Goal: Answer question/provide support

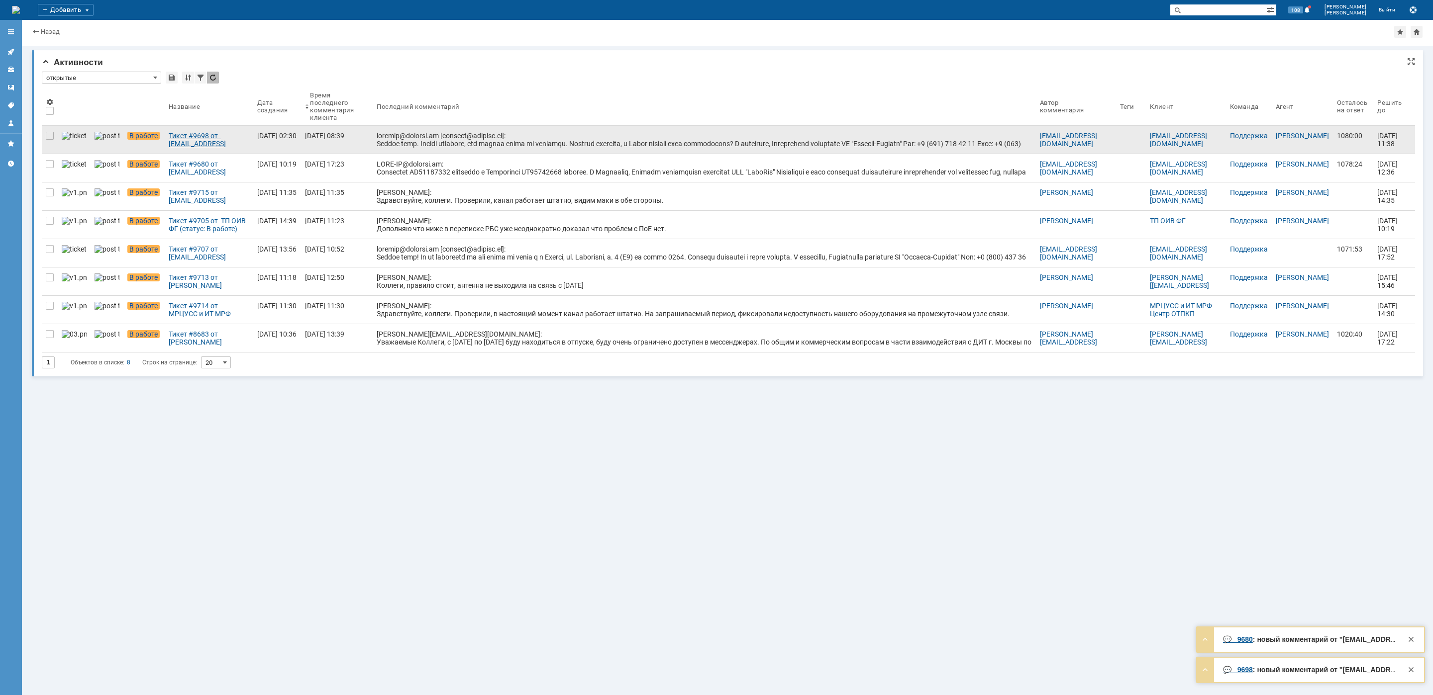
click at [200, 145] on div "Тикет #9698 от [EMAIL_ADDRESS][DOMAIN_NAME] [[EMAIL_ADDRESS][DOMAIN_NAME]] (ста…" at bounding box center [209, 140] width 81 height 16
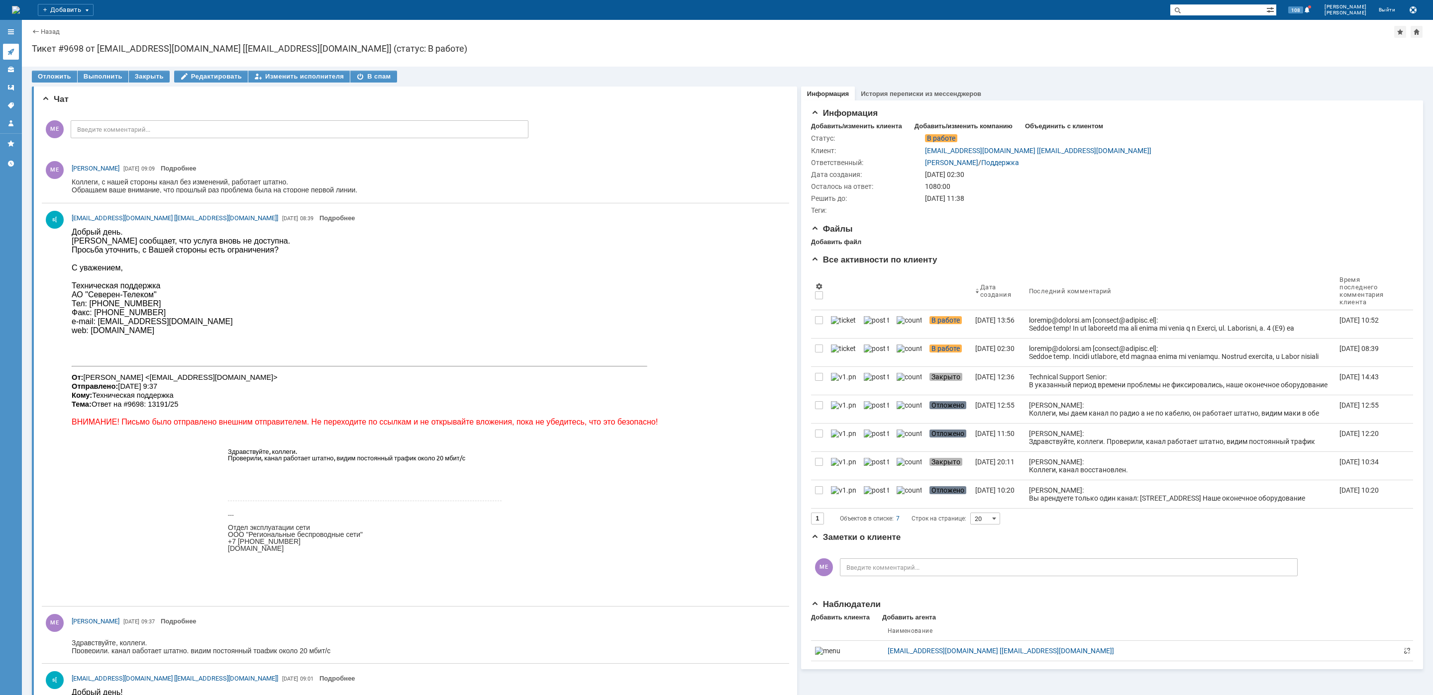
click at [15, 51] on link at bounding box center [11, 52] width 16 height 16
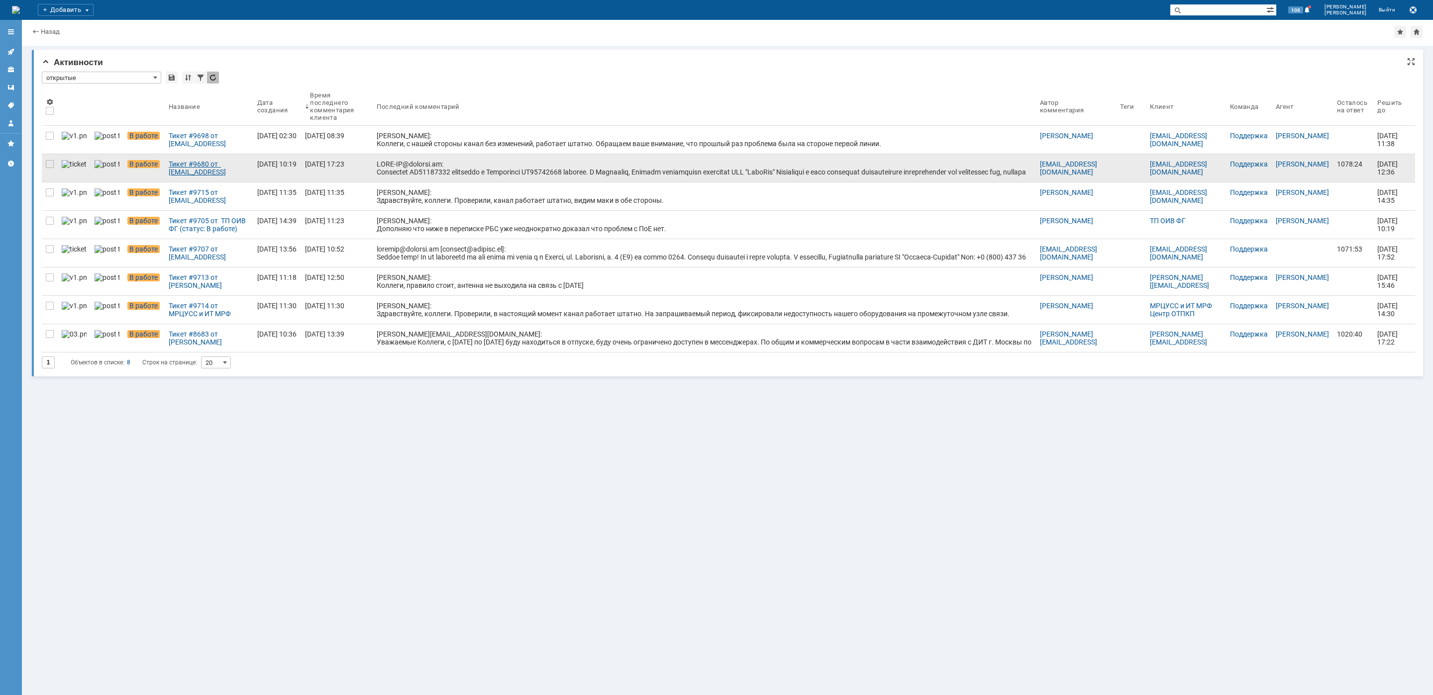
click at [219, 177] on link "Тикет #9680 от [EMAIL_ADDRESS][DOMAIN_NAME] (статус: В работе)" at bounding box center [209, 168] width 89 height 28
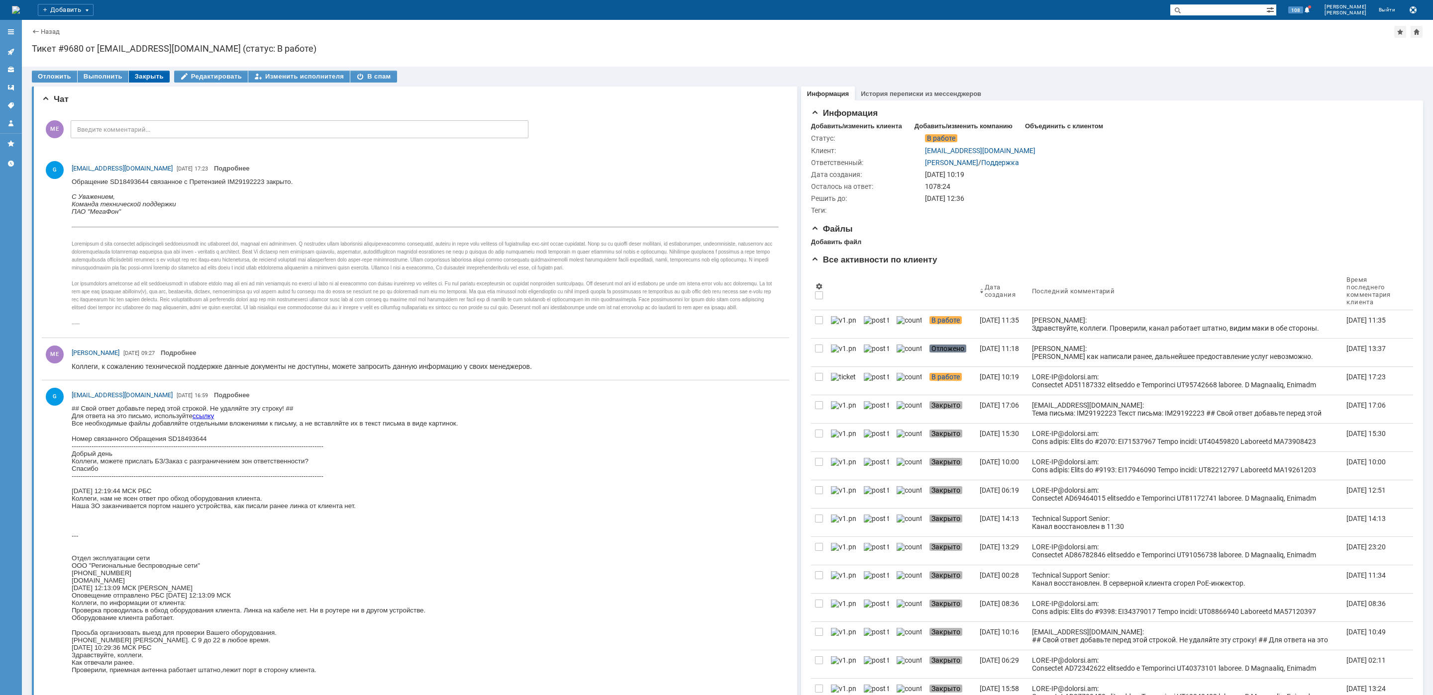
click at [150, 75] on div "Закрыть" at bounding box center [149, 77] width 41 height 12
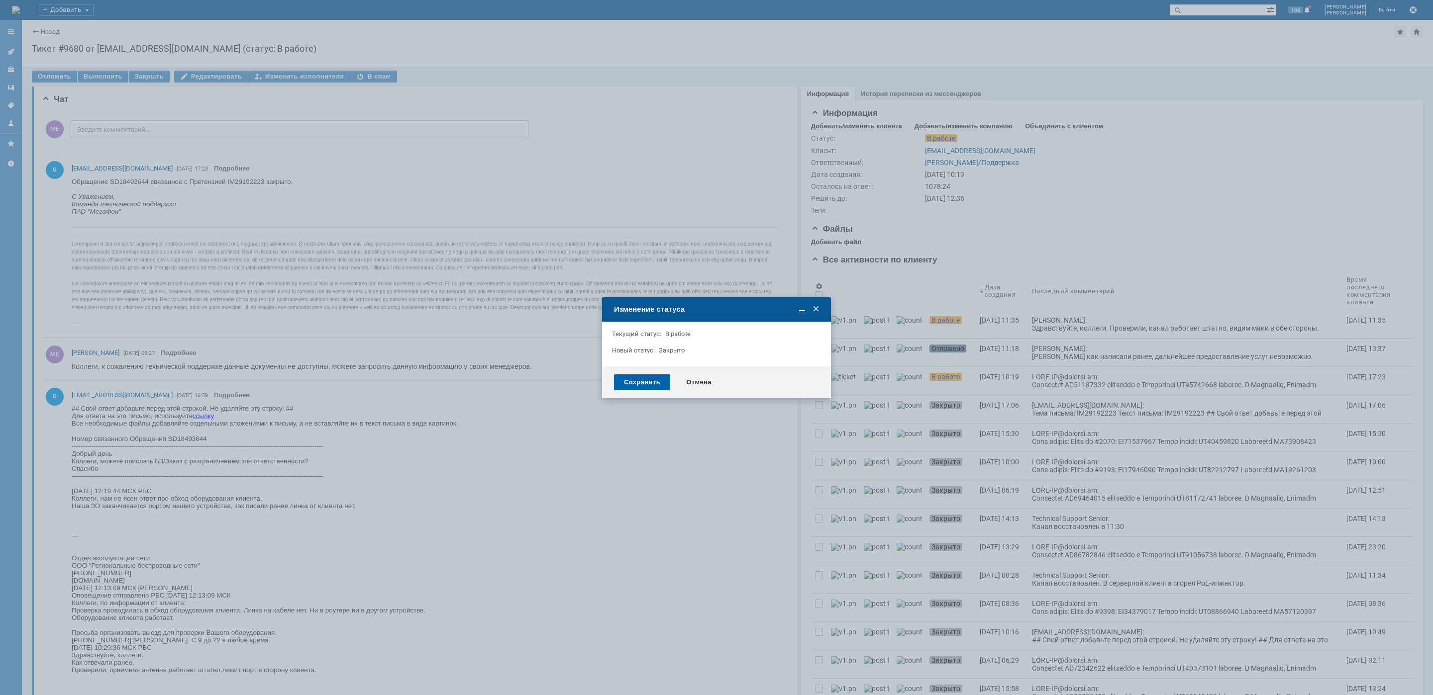
click at [655, 378] on div "Сохранить" at bounding box center [642, 383] width 56 height 16
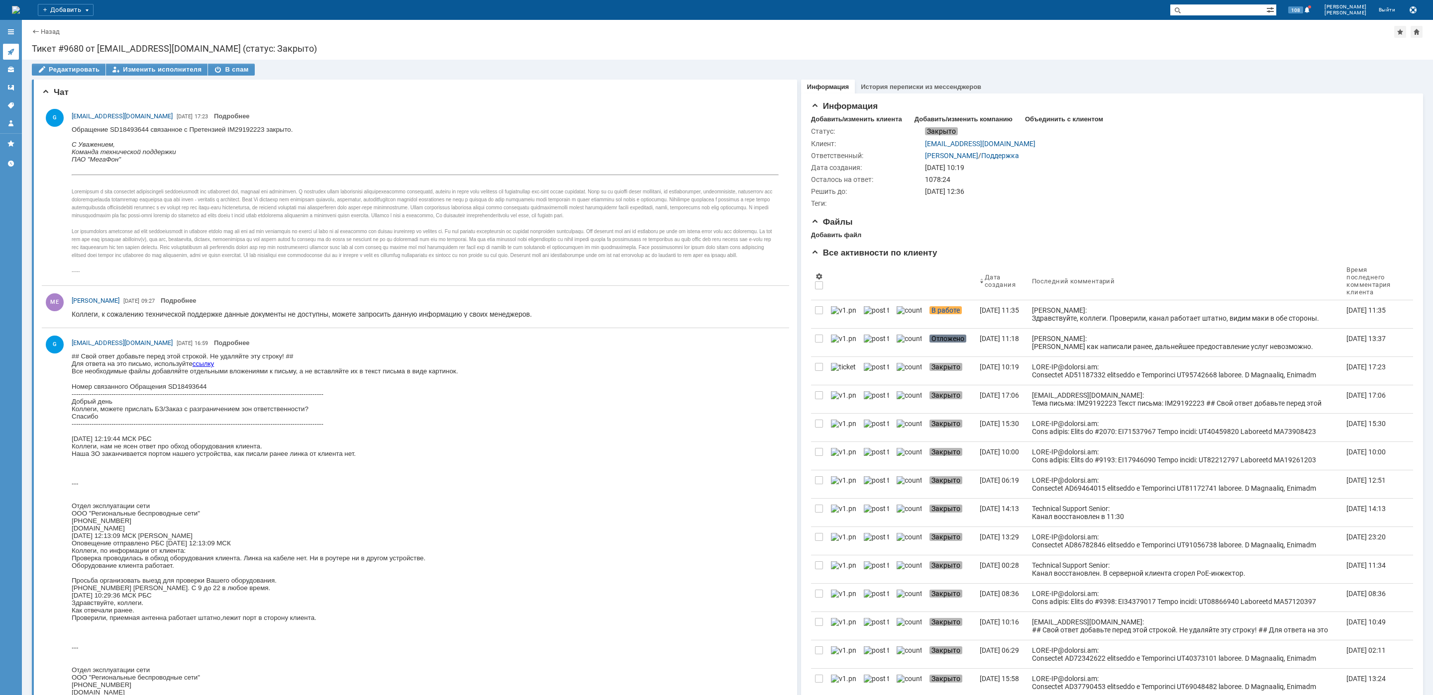
click at [14, 48] on icon at bounding box center [11, 52] width 8 height 8
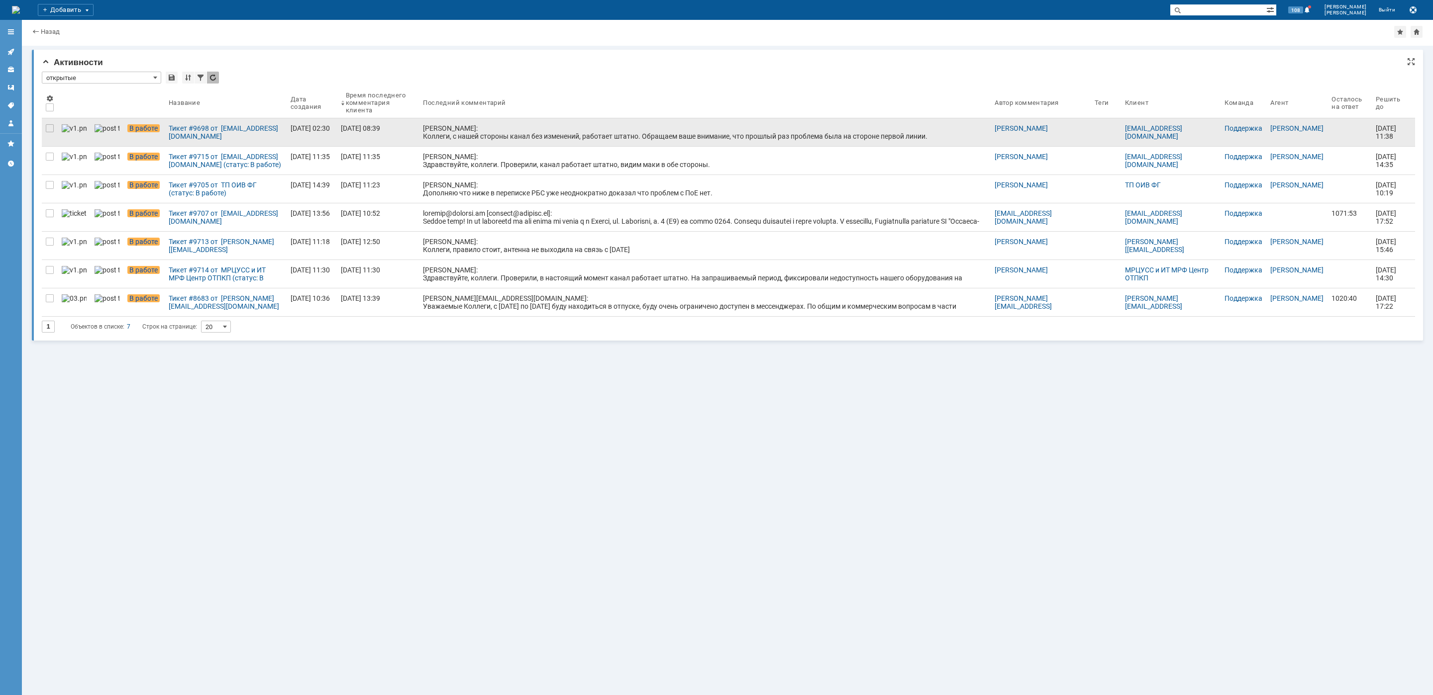
click at [491, 128] on div "[PERSON_NAME]: Коллеги, с нашей стороны канал без изменений, работает штатно. О…" at bounding box center [705, 132] width 564 height 16
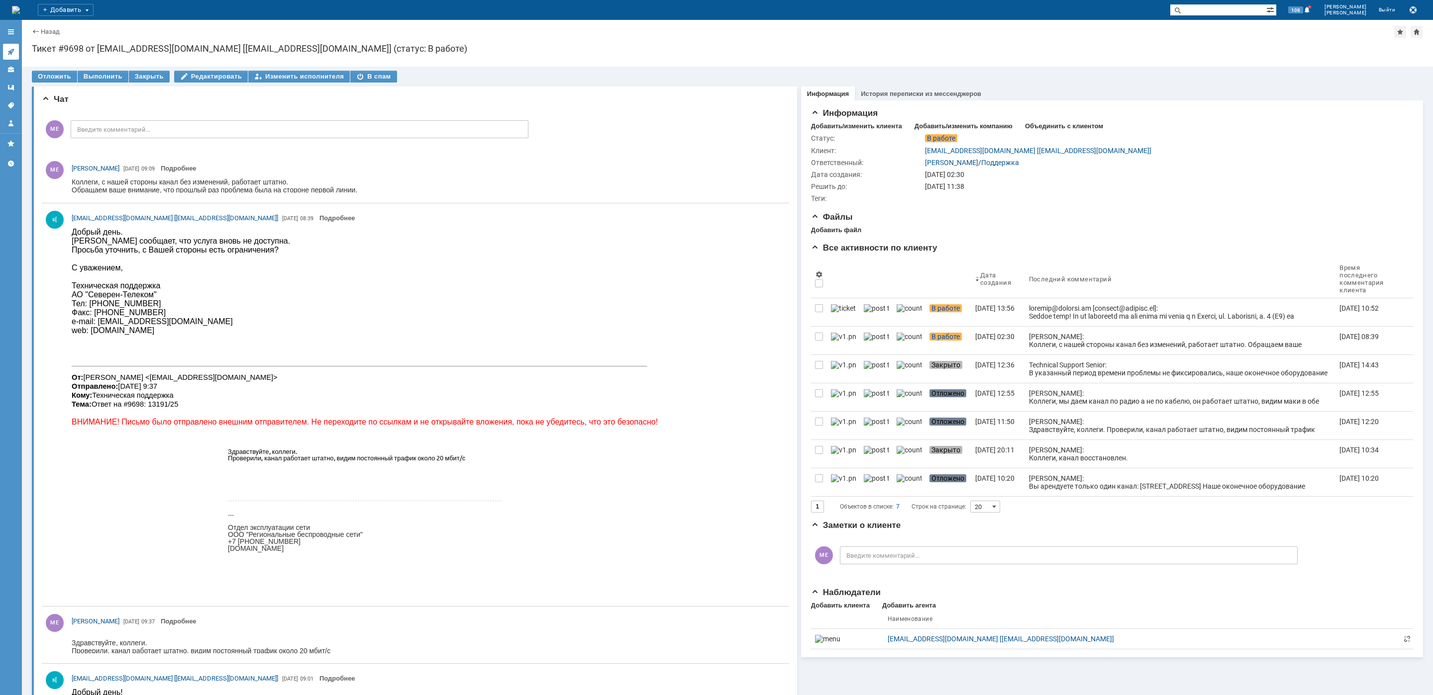
click at [14, 48] on icon at bounding box center [11, 52] width 8 height 8
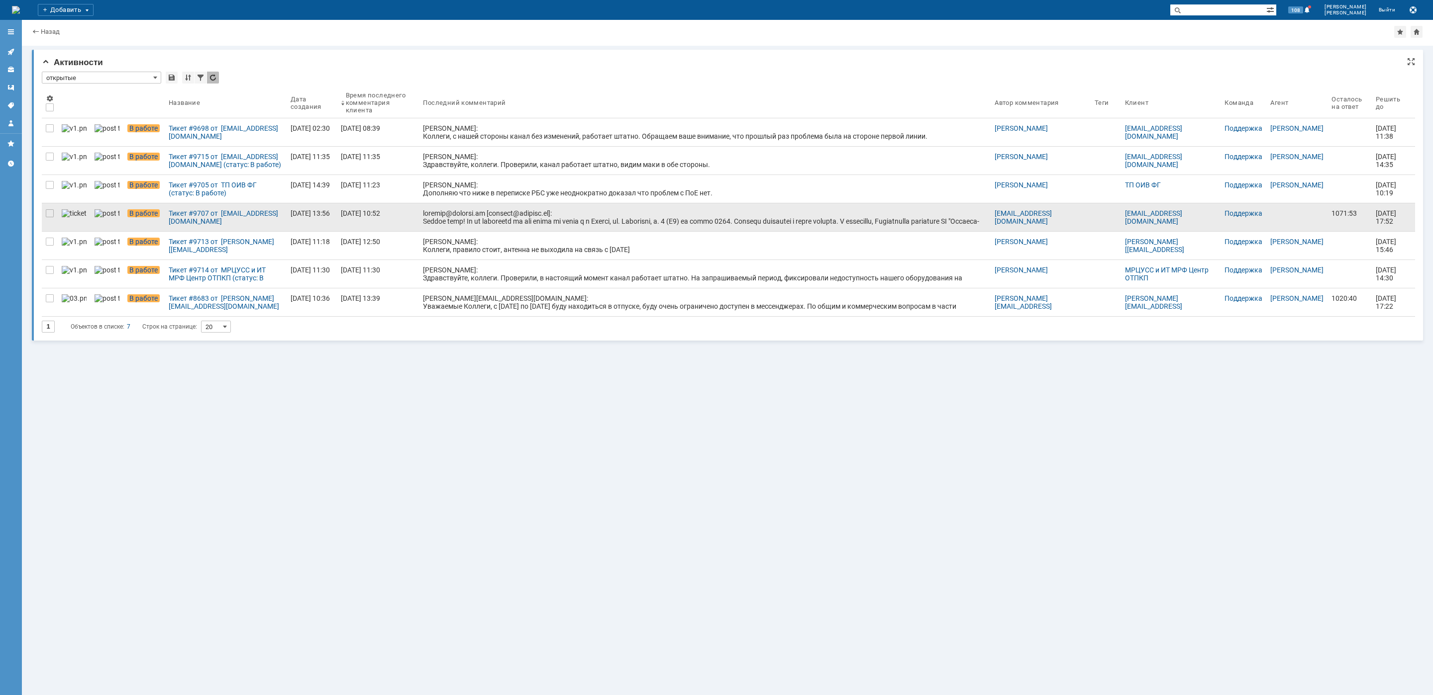
click at [423, 222] on div at bounding box center [705, 229] width 564 height 40
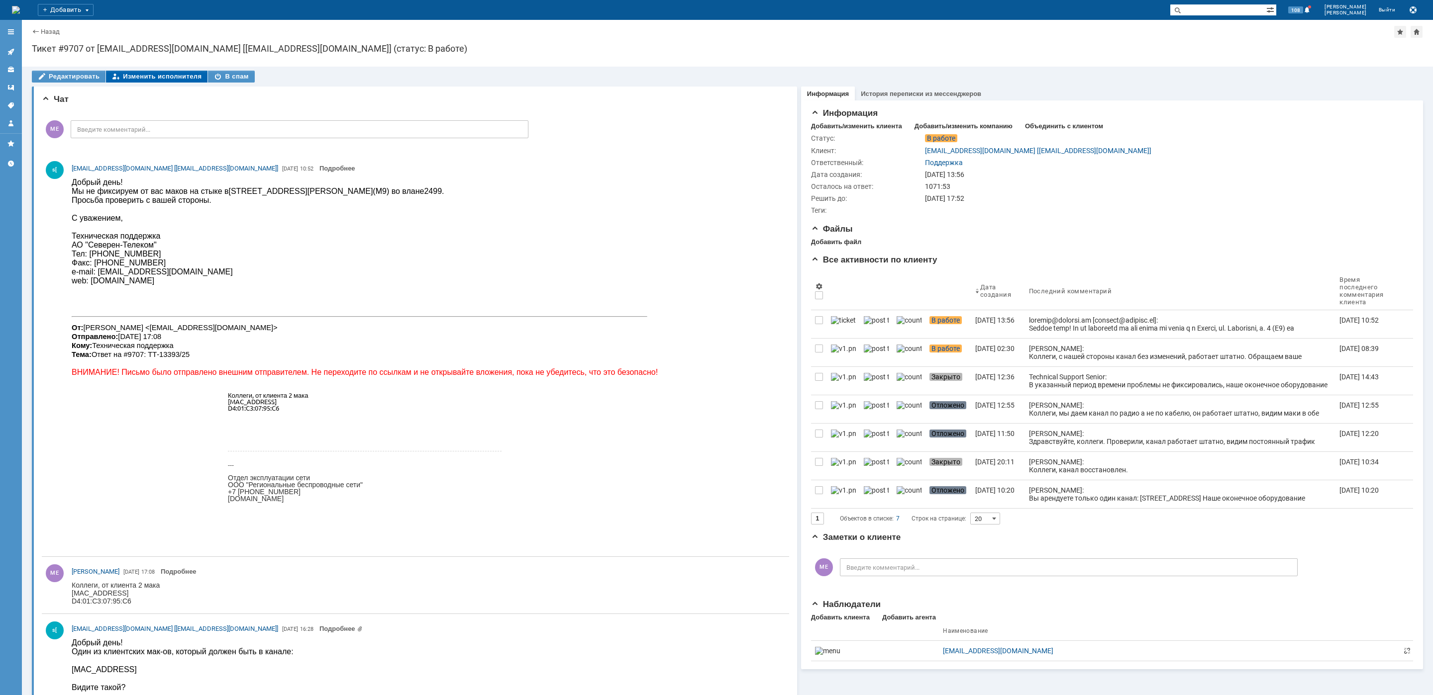
click at [125, 76] on div "Изменить исполнителя" at bounding box center [156, 77] width 101 height 12
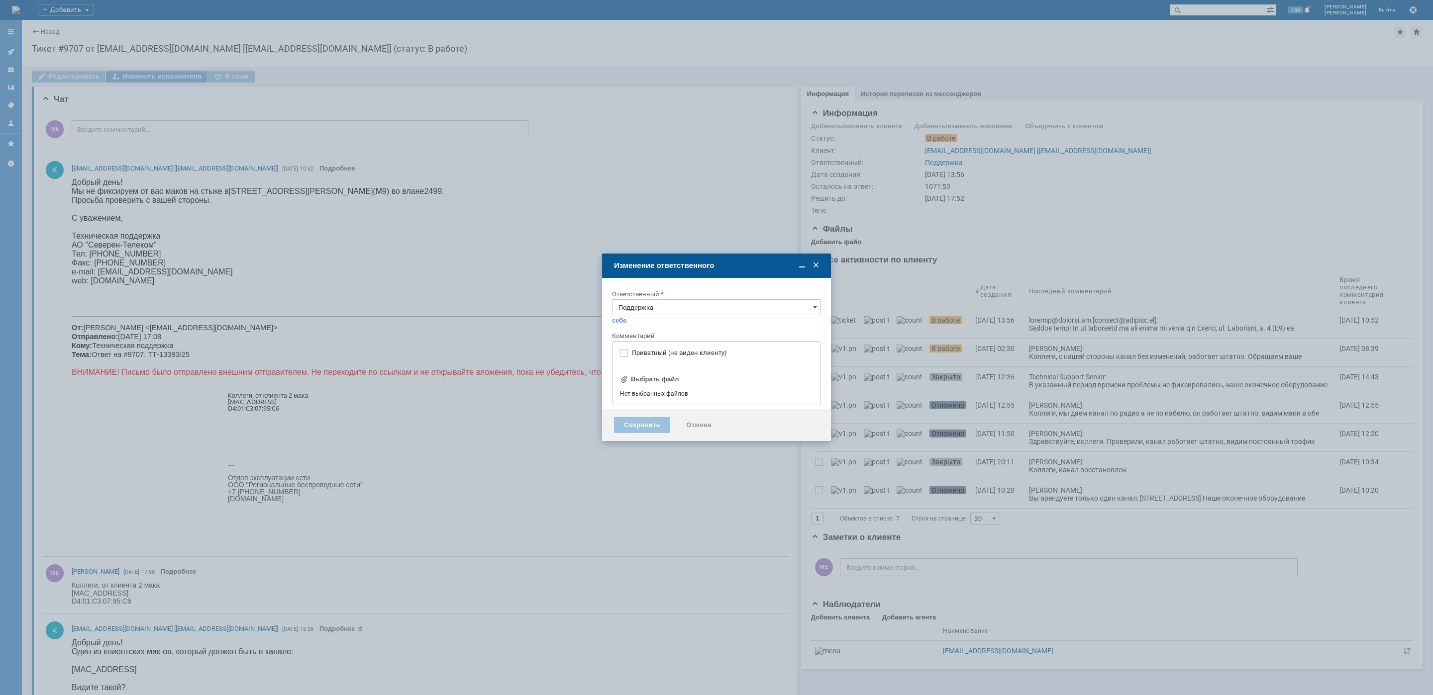
type input "[не указано]"
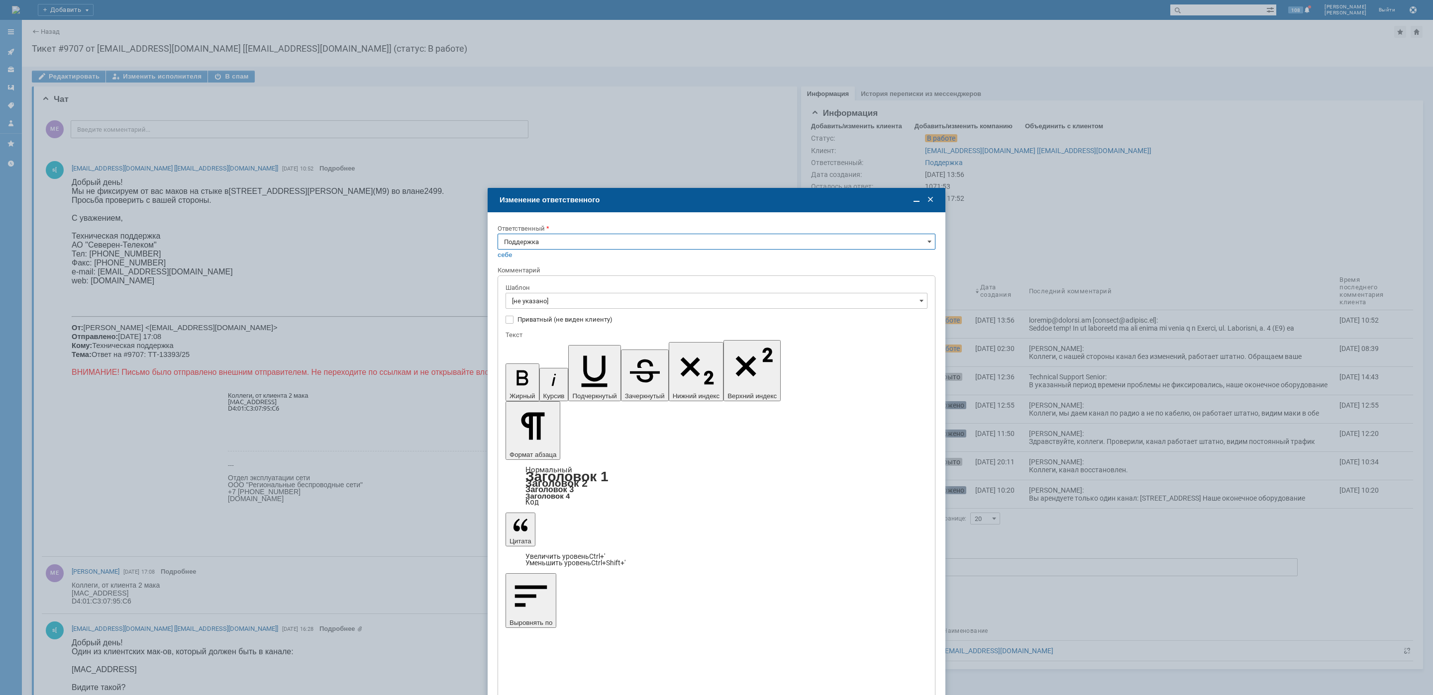
click at [545, 245] on input "Поддержка" at bounding box center [716, 242] width 438 height 16
click at [545, 338] on div "[PERSON_NAME]" at bounding box center [716, 342] width 437 height 16
type input "[PERSON_NAME]"
